Goal: Task Accomplishment & Management: Use online tool/utility

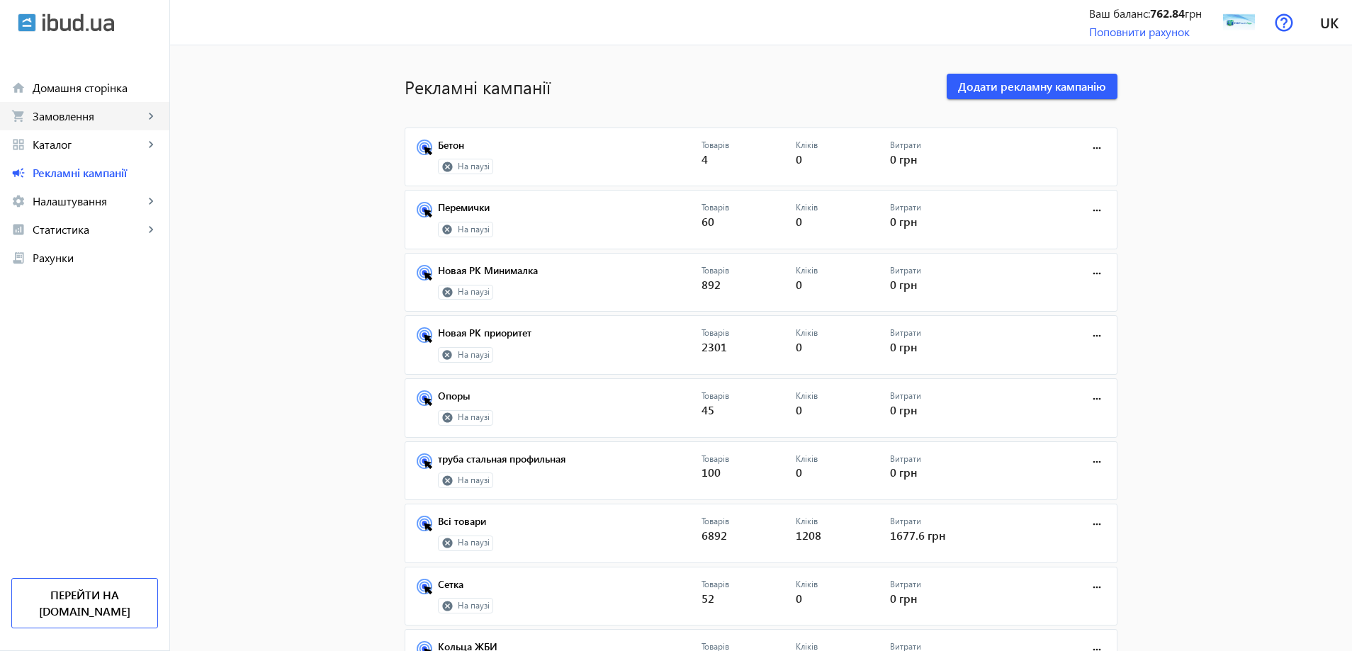
click at [142, 110] on span "Замовлення" at bounding box center [88, 116] width 111 height 14
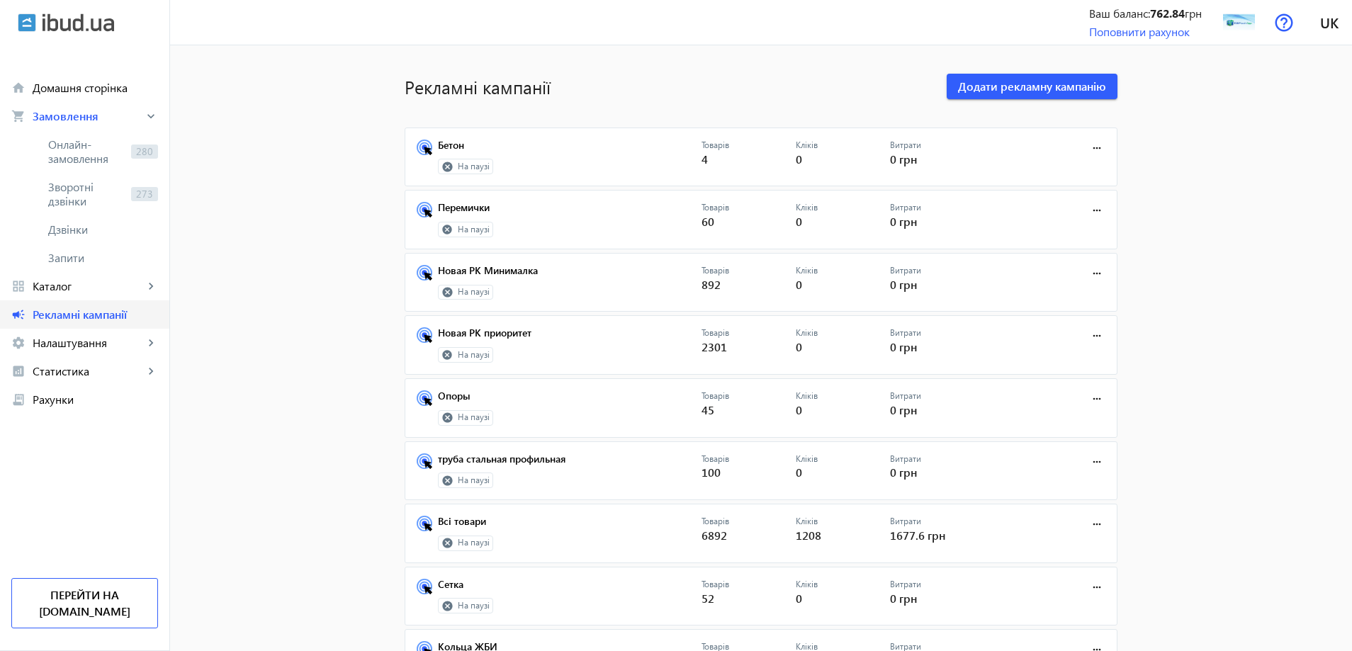
click at [77, 317] on span "Рекламні кампанії" at bounding box center [95, 315] width 125 height 14
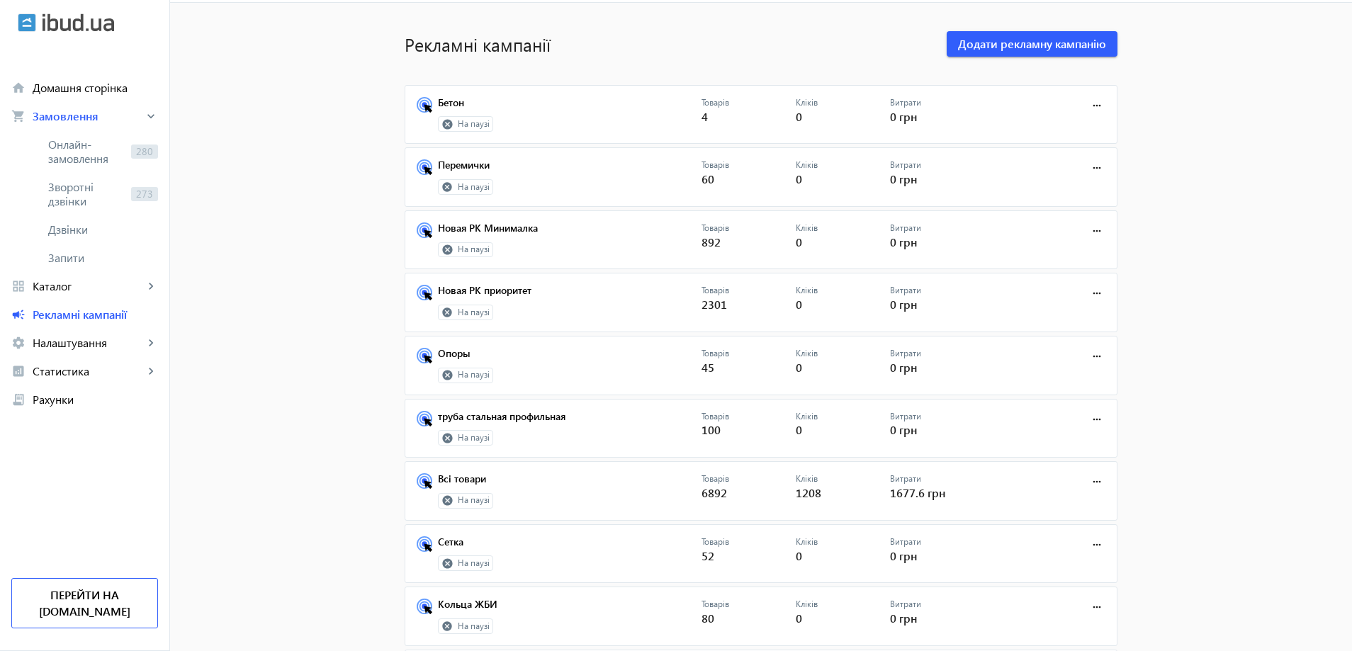
scroll to position [142, 0]
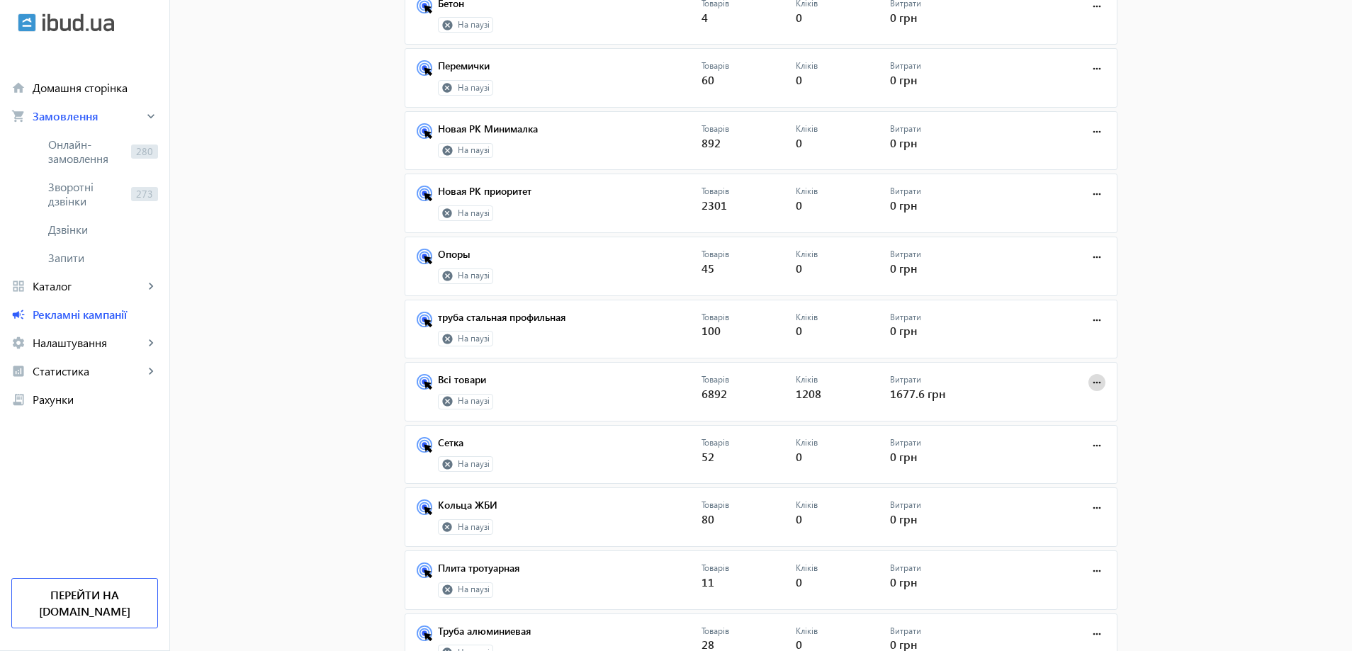
click at [1102, 386] on span at bounding box center [1097, 383] width 34 height 34
click at [1062, 417] on span "Запустити" at bounding box center [1053, 413] width 74 height 11
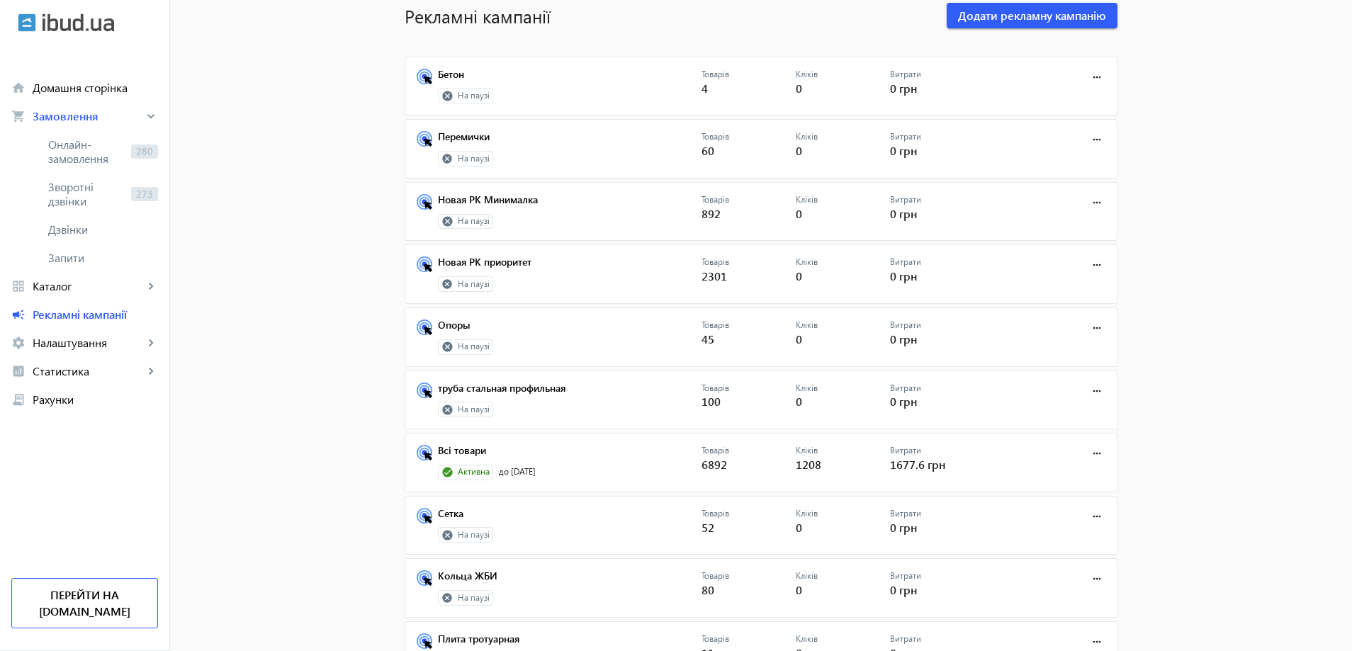
scroll to position [59, 0]
